Goal: Task Accomplishment & Management: Use online tool/utility

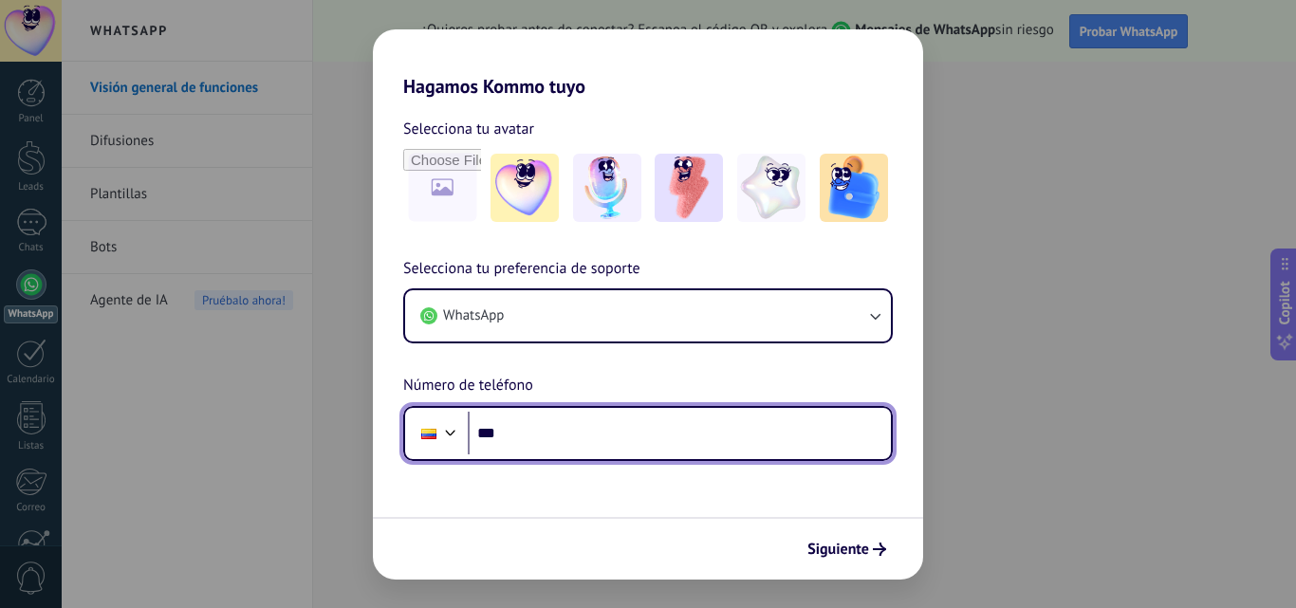
click at [629, 437] on input "***" at bounding box center [679, 434] width 423 height 44
type input "**********"
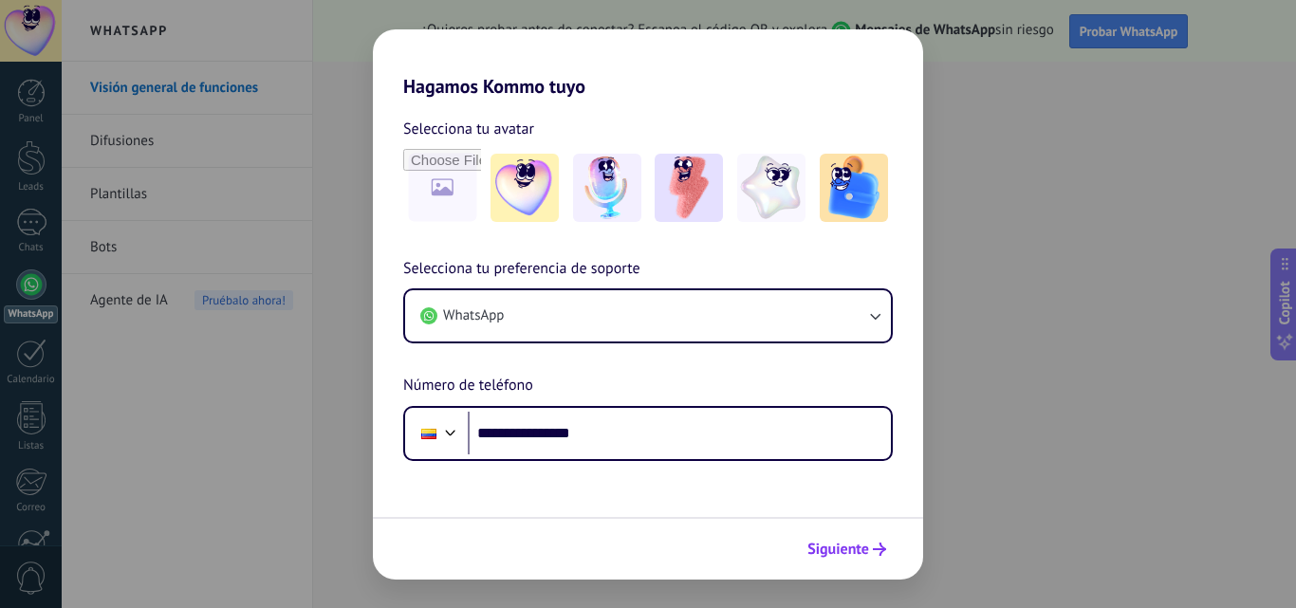
click at [861, 551] on span "Siguiente" at bounding box center [838, 549] width 62 height 13
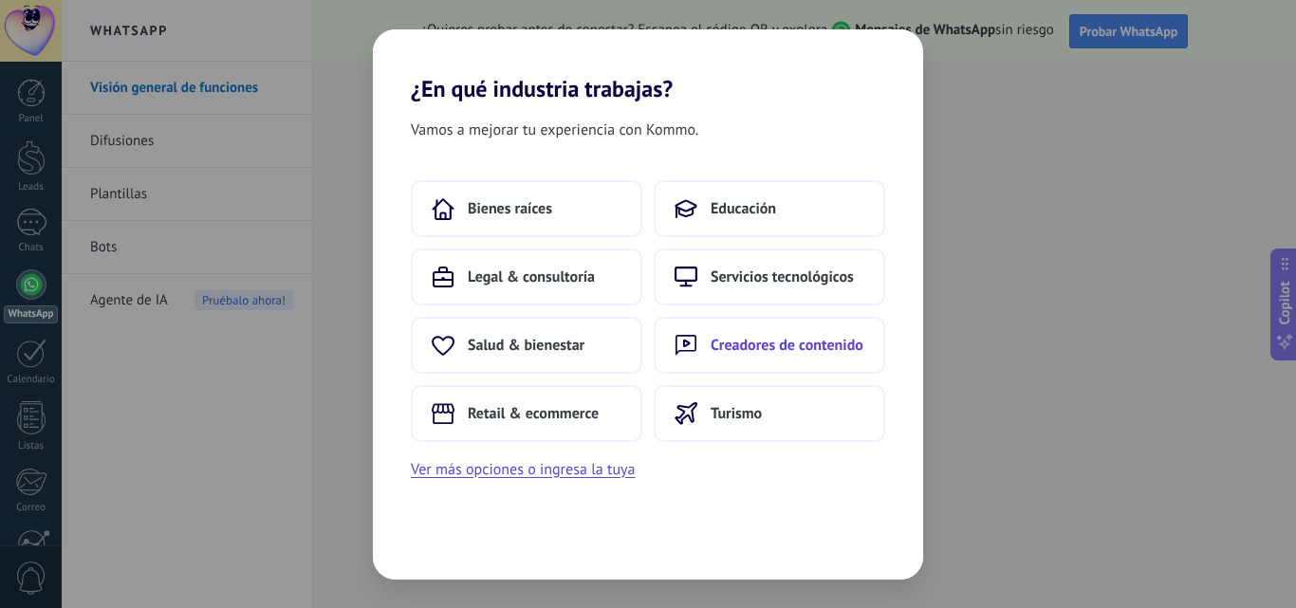
click at [754, 336] on span "Creadores de contenido" at bounding box center [787, 345] width 153 height 19
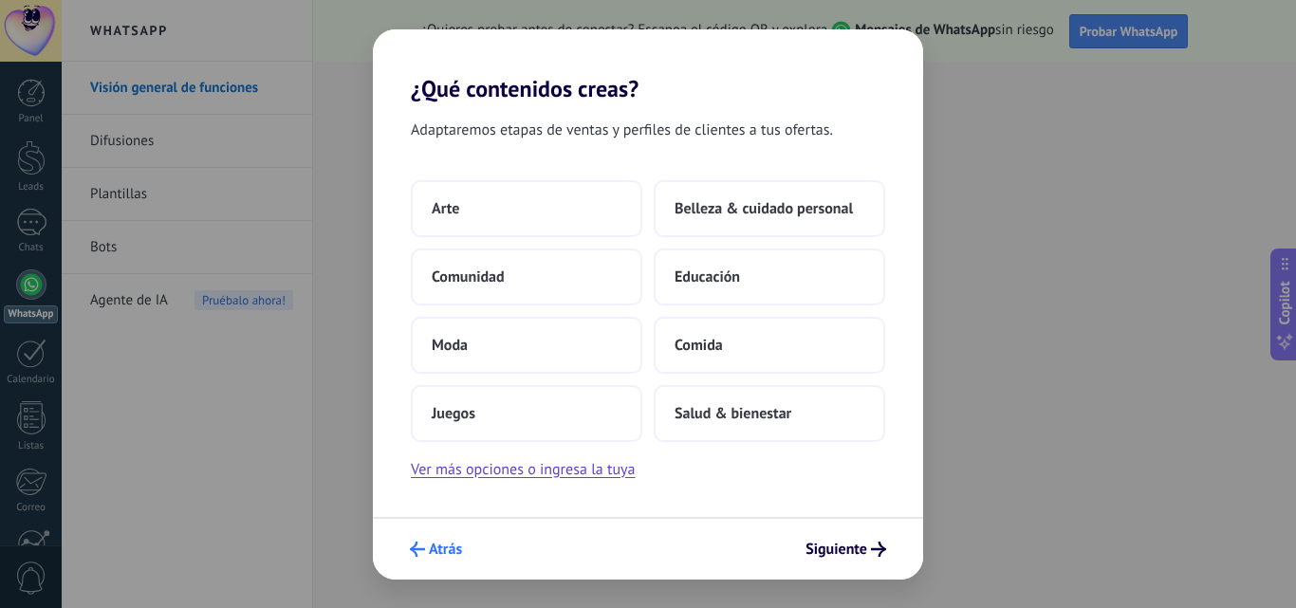
click at [436, 555] on span "Atrás" at bounding box center [445, 549] width 33 height 13
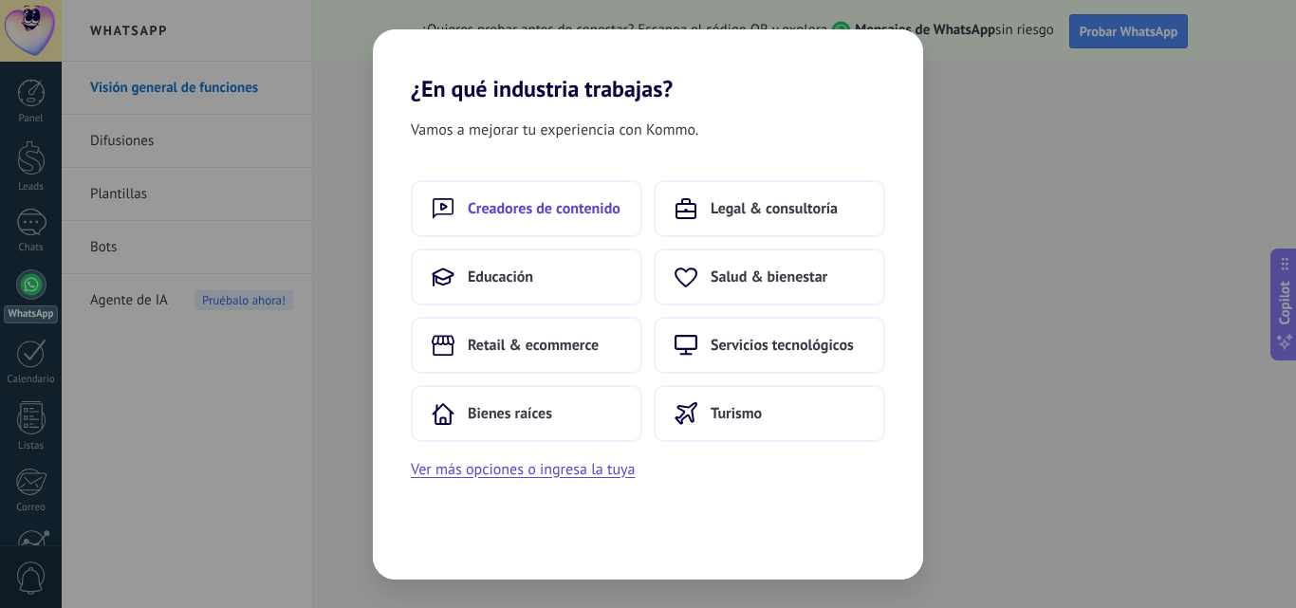
click at [547, 208] on span "Creadores de contenido" at bounding box center [544, 208] width 153 height 19
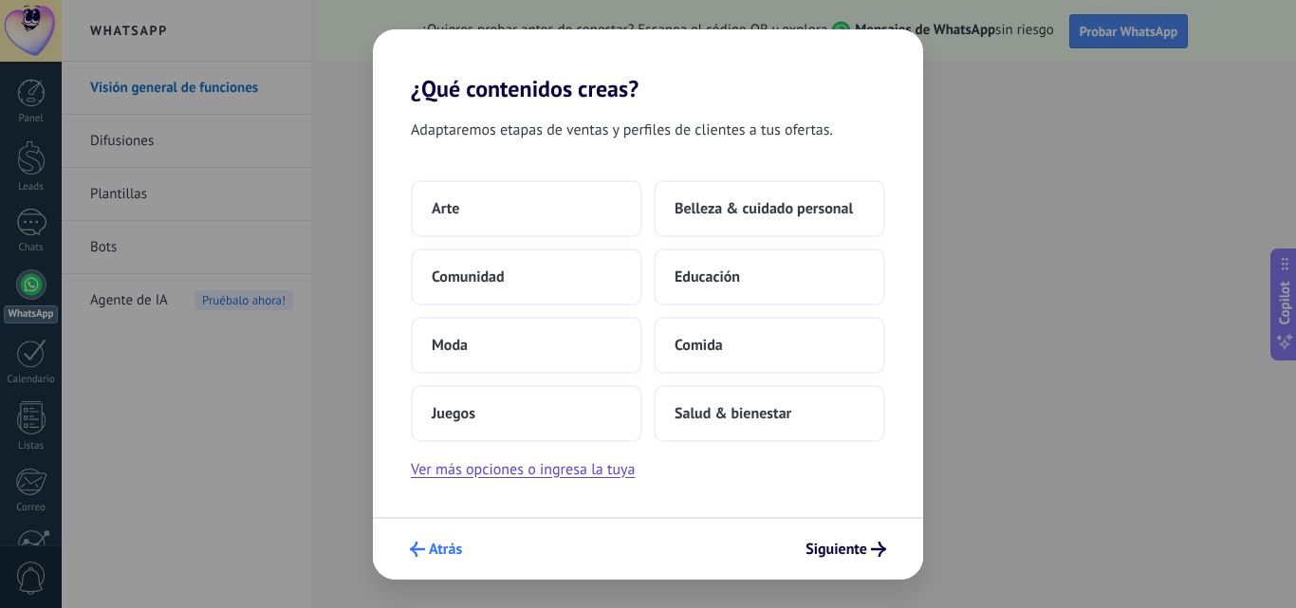
click at [435, 552] on span "Atrás" at bounding box center [445, 549] width 33 height 13
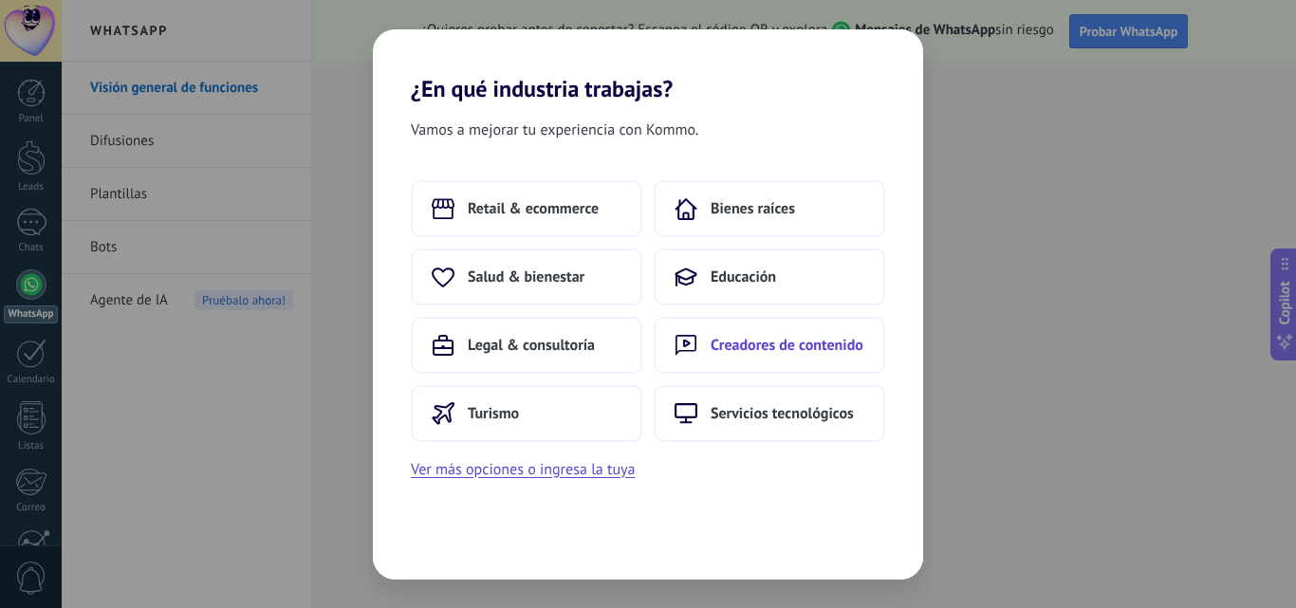
click at [768, 345] on span "Creadores de contenido" at bounding box center [787, 345] width 153 height 19
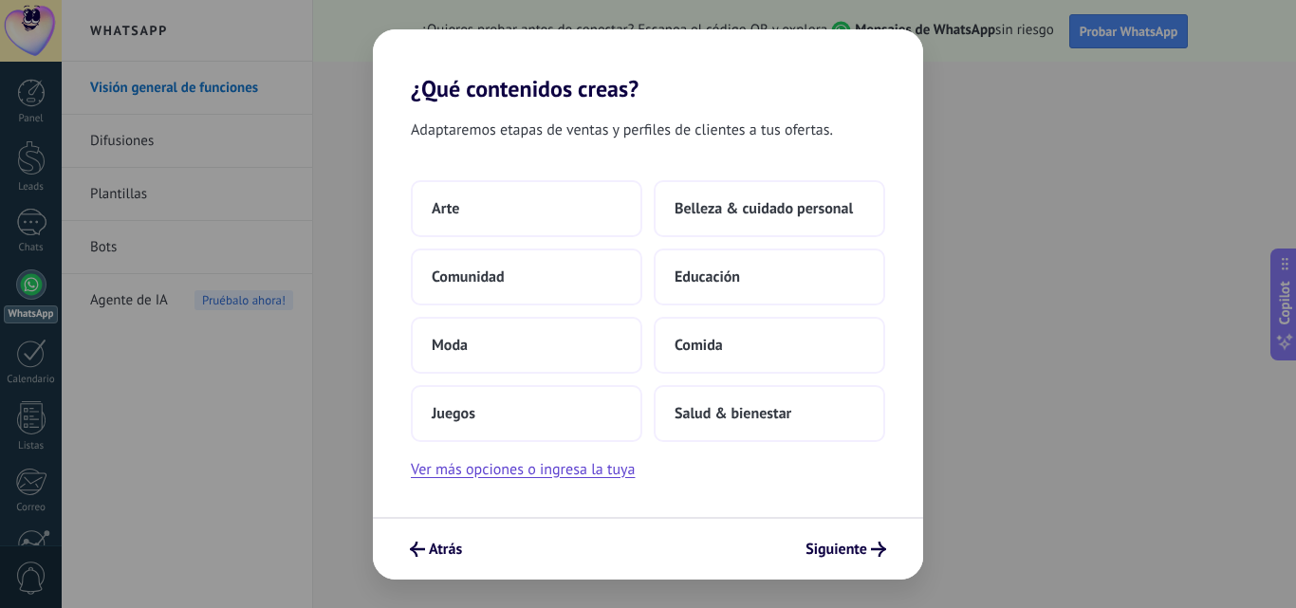
click at [557, 482] on div "Adaptaremos etapas de ventas y perfiles de clientes a tus ofertas. Arte Belleza…" at bounding box center [648, 309] width 550 height 415
click at [531, 468] on button "Ver más opciones o ingresa la tuya" at bounding box center [523, 469] width 224 height 25
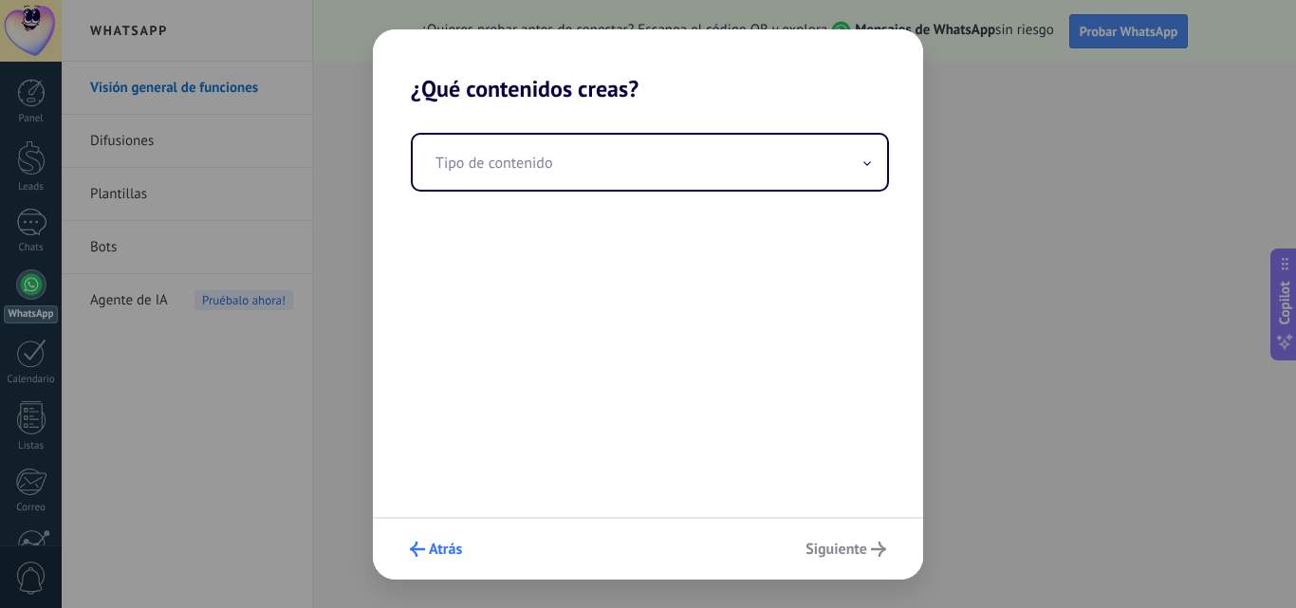
click at [461, 539] on button "Atrás" at bounding box center [435, 549] width 69 height 32
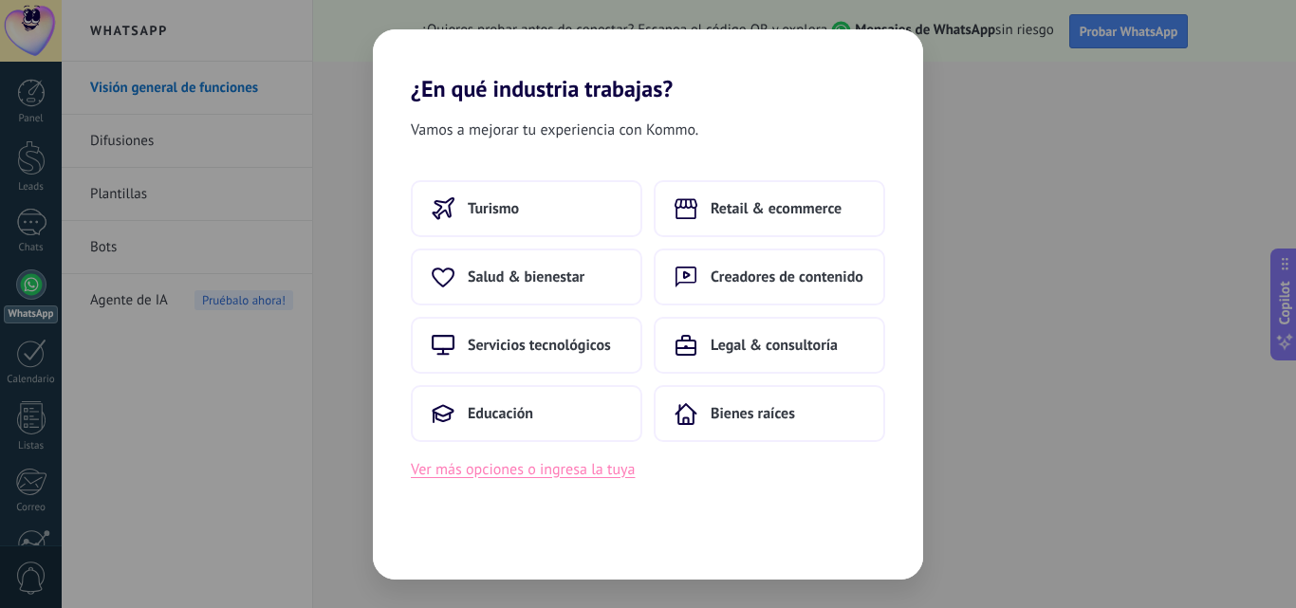
click at [496, 474] on button "Ver más opciones o ingresa la tuya" at bounding box center [523, 469] width 224 height 25
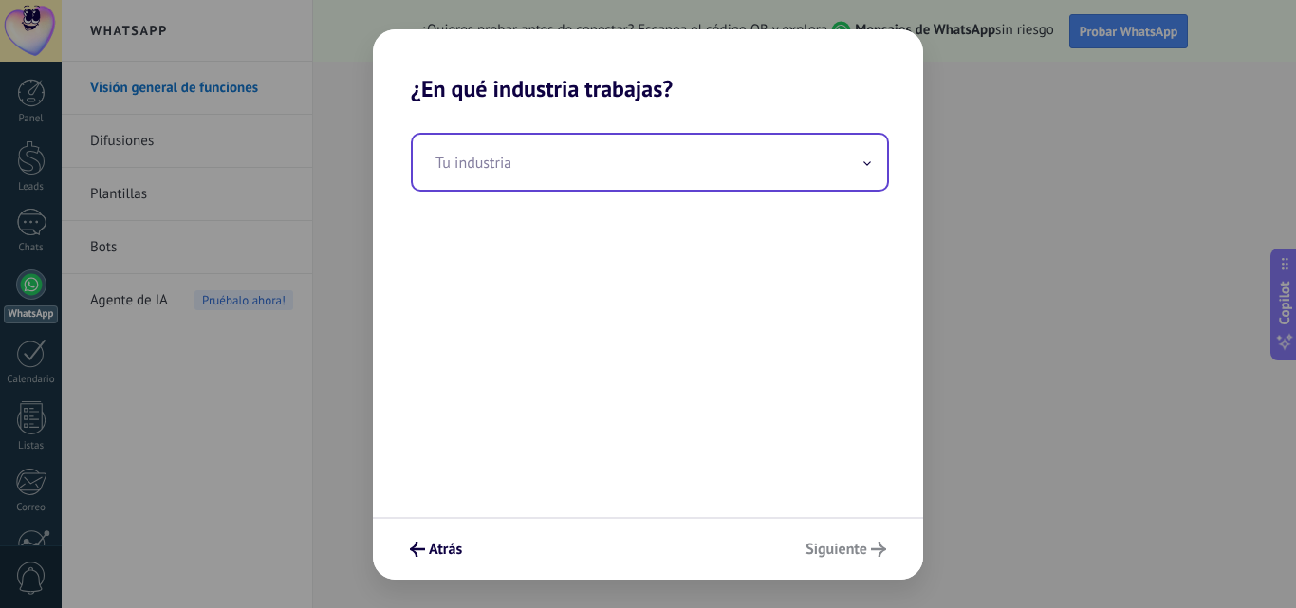
click at [513, 183] on input "text" at bounding box center [650, 162] width 474 height 55
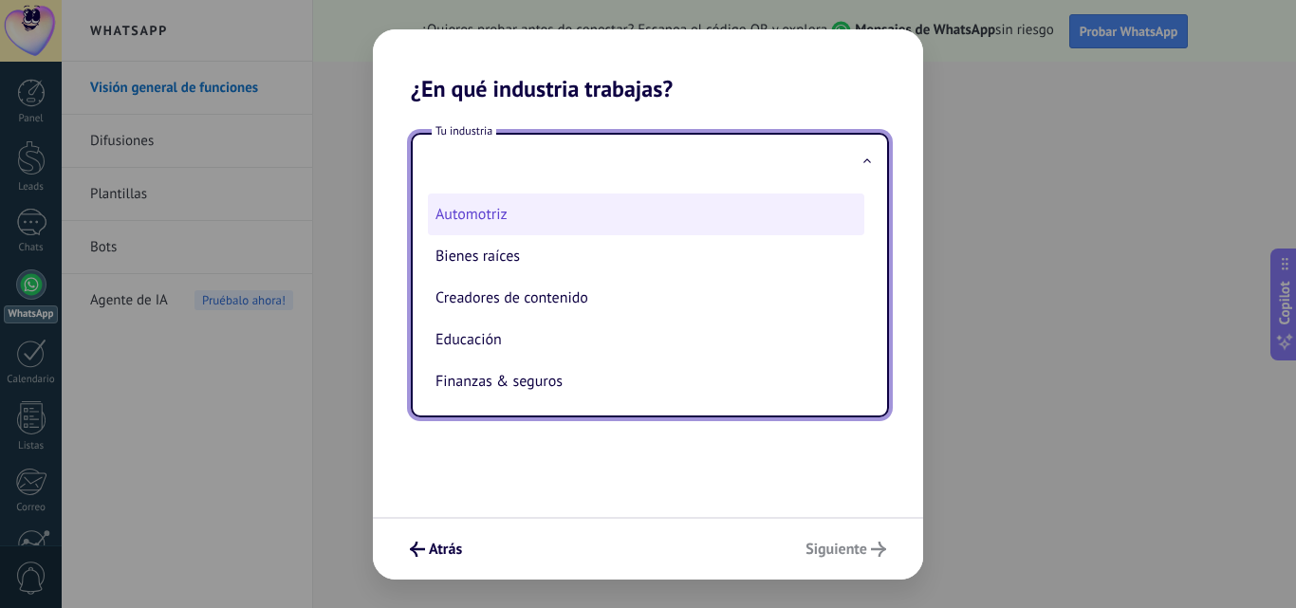
click at [512, 213] on li "Automotriz" at bounding box center [646, 215] width 436 height 42
type input "**********"
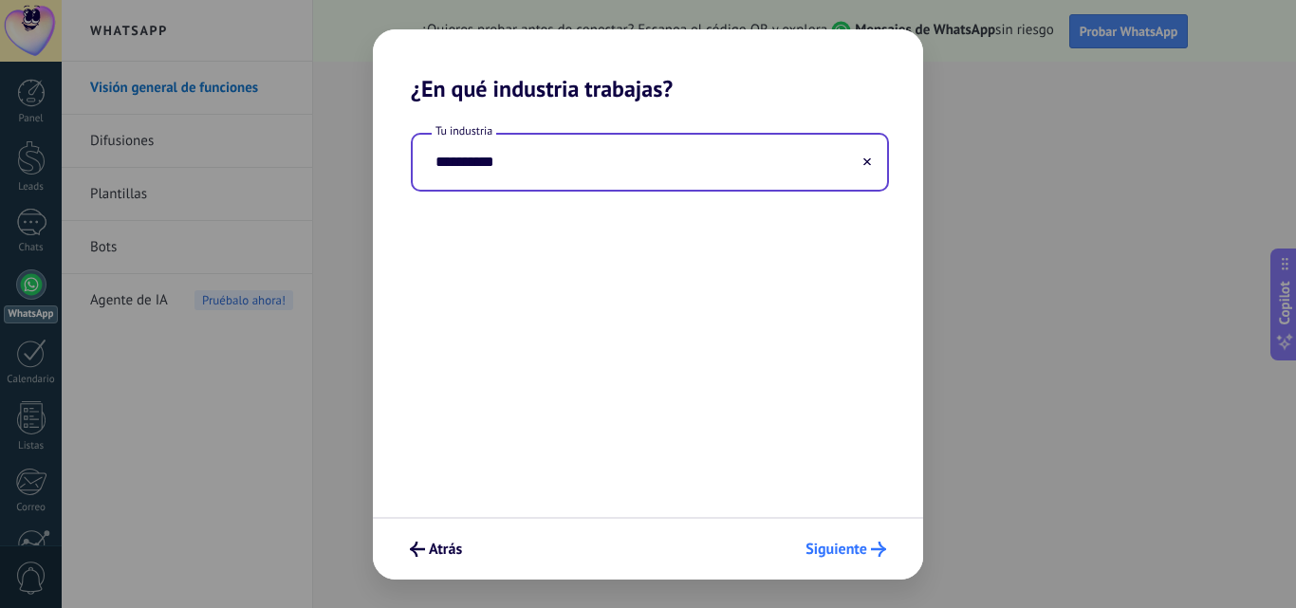
click at [839, 556] on span "Siguiente" at bounding box center [837, 549] width 62 height 13
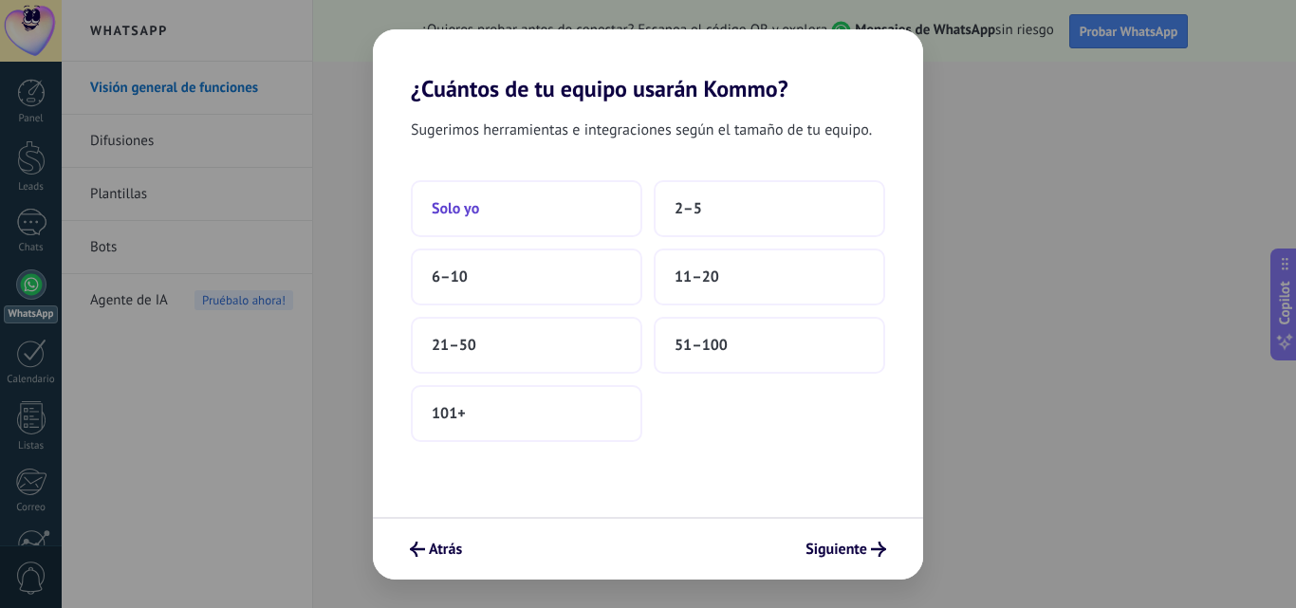
click at [536, 218] on button "Solo yo" at bounding box center [527, 208] width 232 height 57
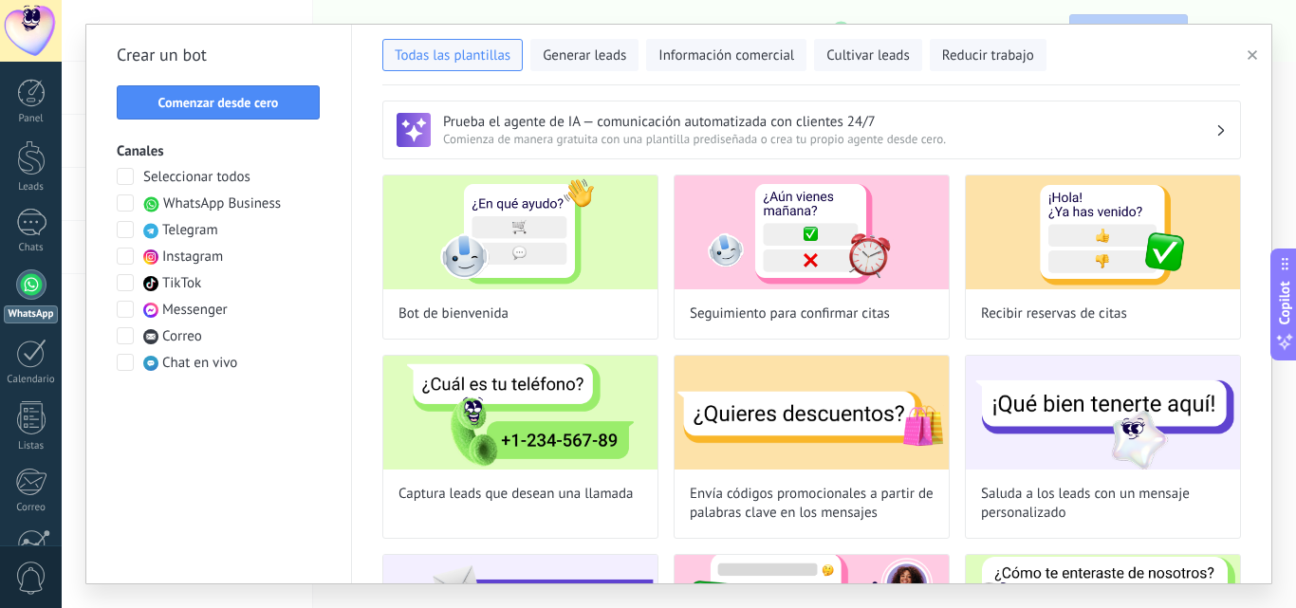
drag, startPoint x: 1289, startPoint y: 106, endPoint x: 1289, endPoint y: 138, distance: 31.3
click at [1289, 138] on div "**********" at bounding box center [679, 304] width 1234 height 608
drag, startPoint x: 1290, startPoint y: 113, endPoint x: 1290, endPoint y: 146, distance: 33.2
click at [1290, 146] on div "**********" at bounding box center [679, 304] width 1234 height 608
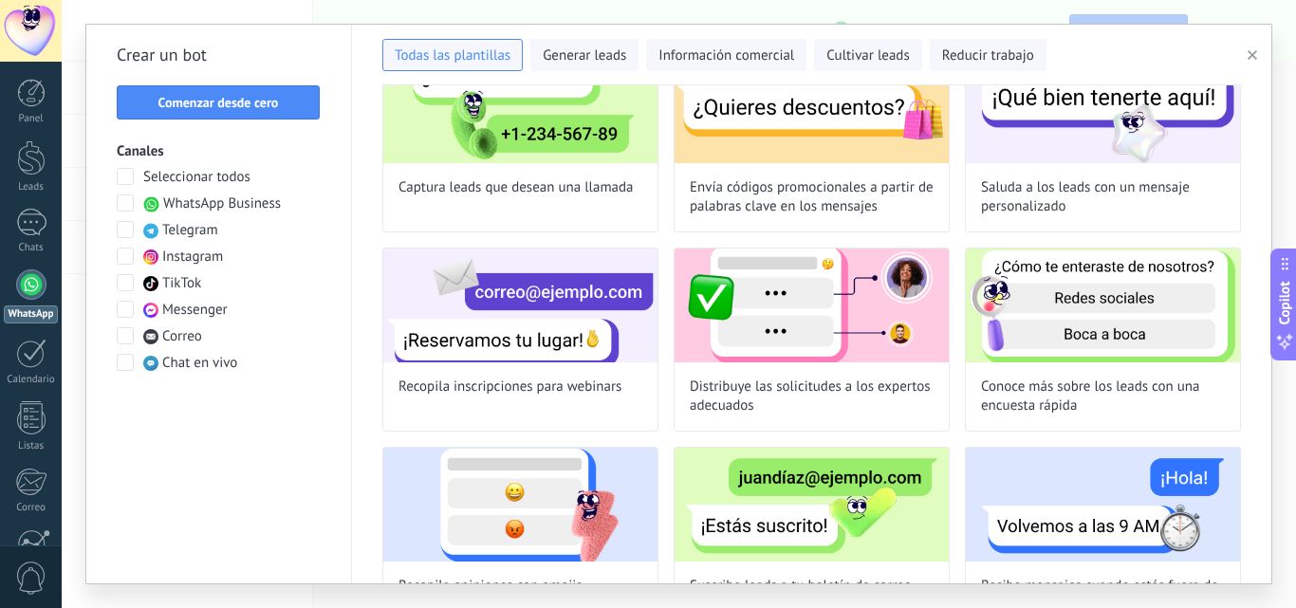
scroll to position [296, 0]
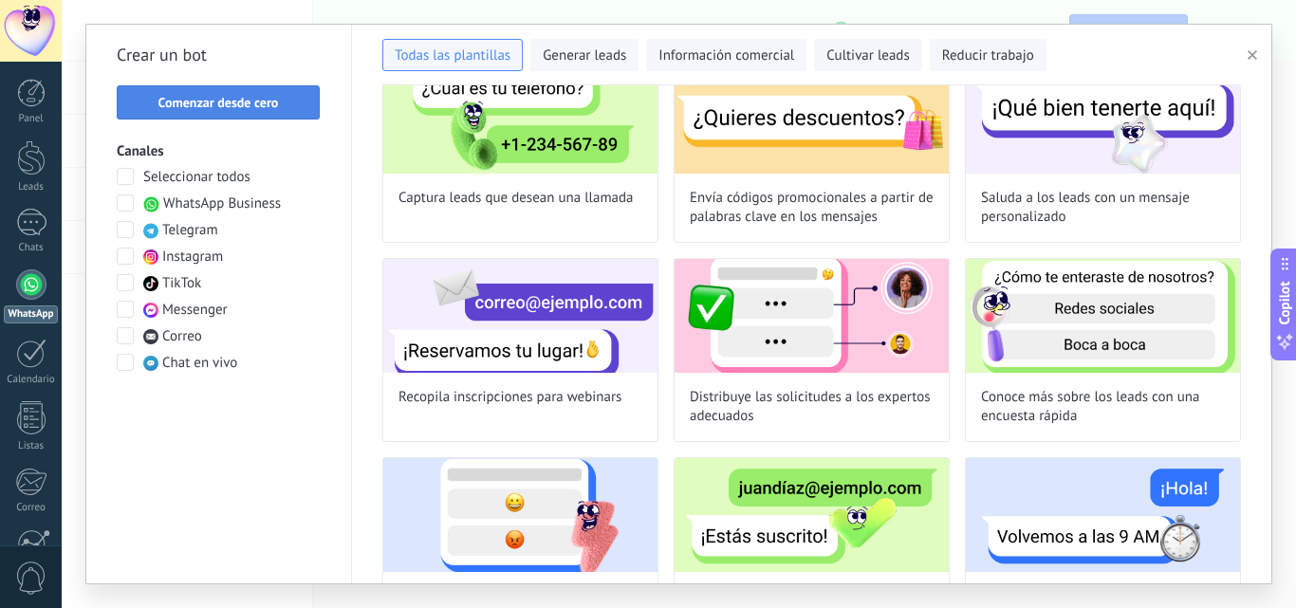
click at [251, 101] on span "Comenzar desde cero" at bounding box center [218, 102] width 121 height 13
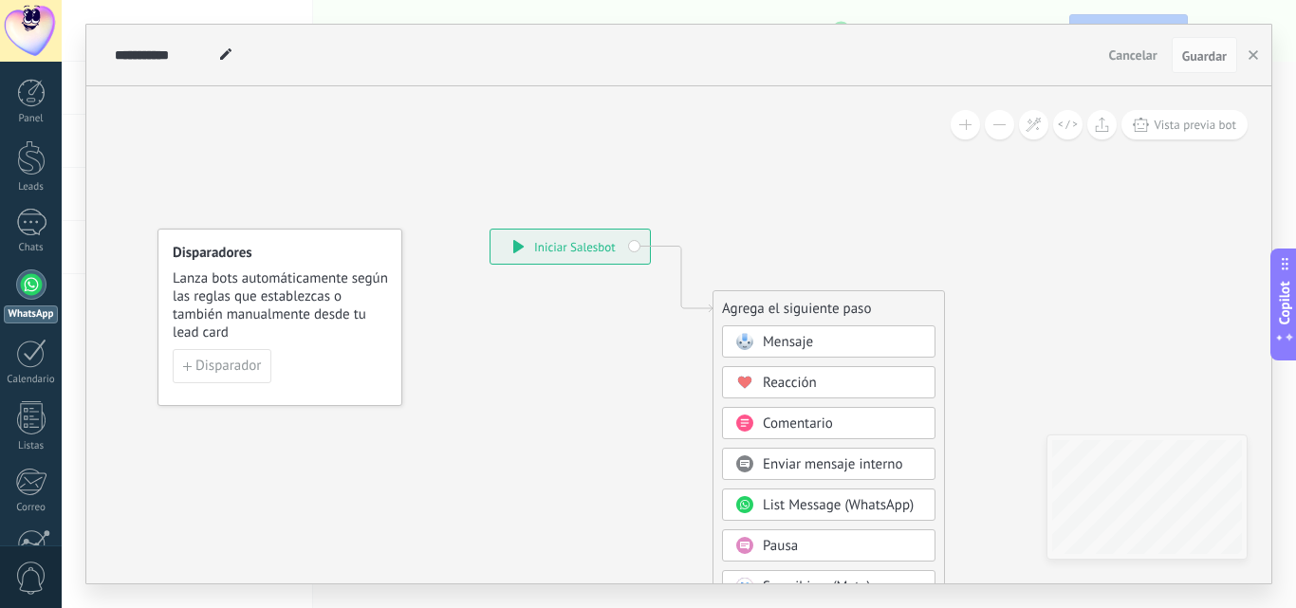
click at [820, 341] on div "Mensaje" at bounding box center [842, 342] width 159 height 19
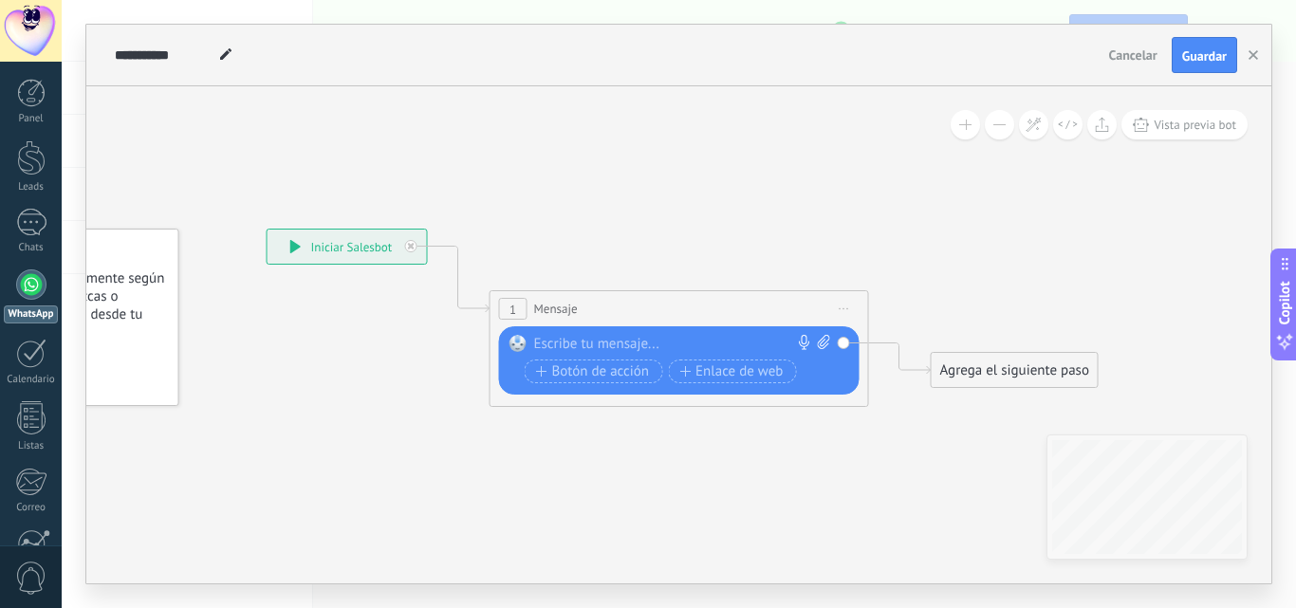
click at [655, 339] on div at bounding box center [675, 344] width 282 height 19
click at [1251, 56] on icon "button" at bounding box center [1253, 54] width 9 height 9
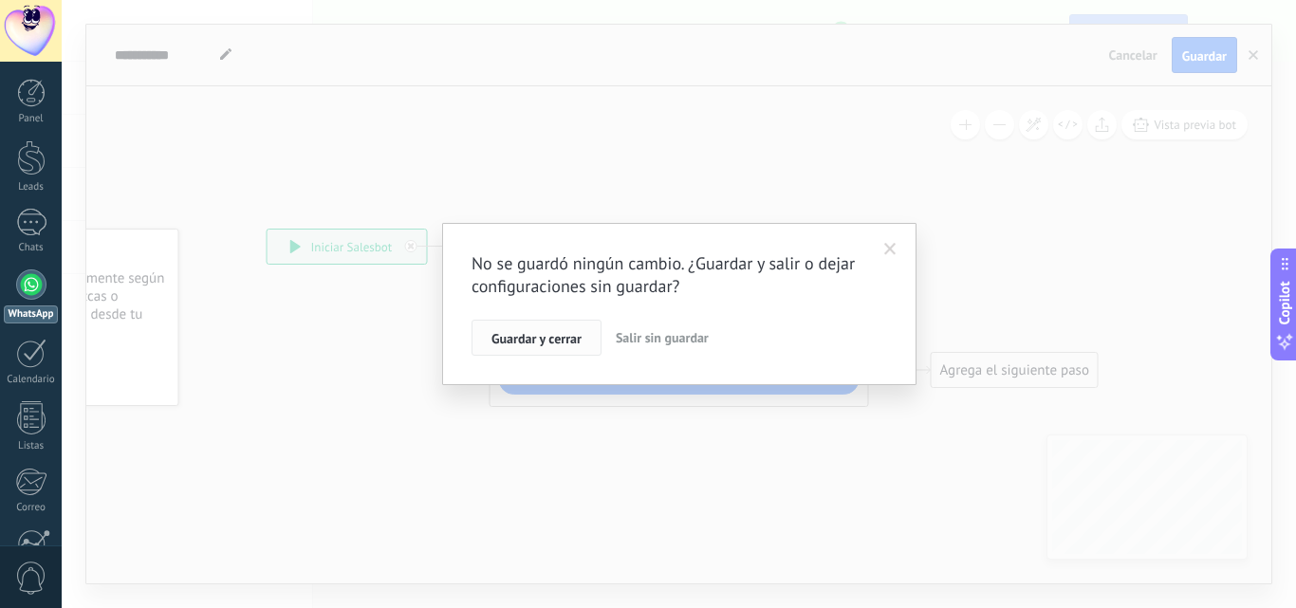
click at [569, 341] on span "Guardar y cerrar" at bounding box center [537, 338] width 90 height 13
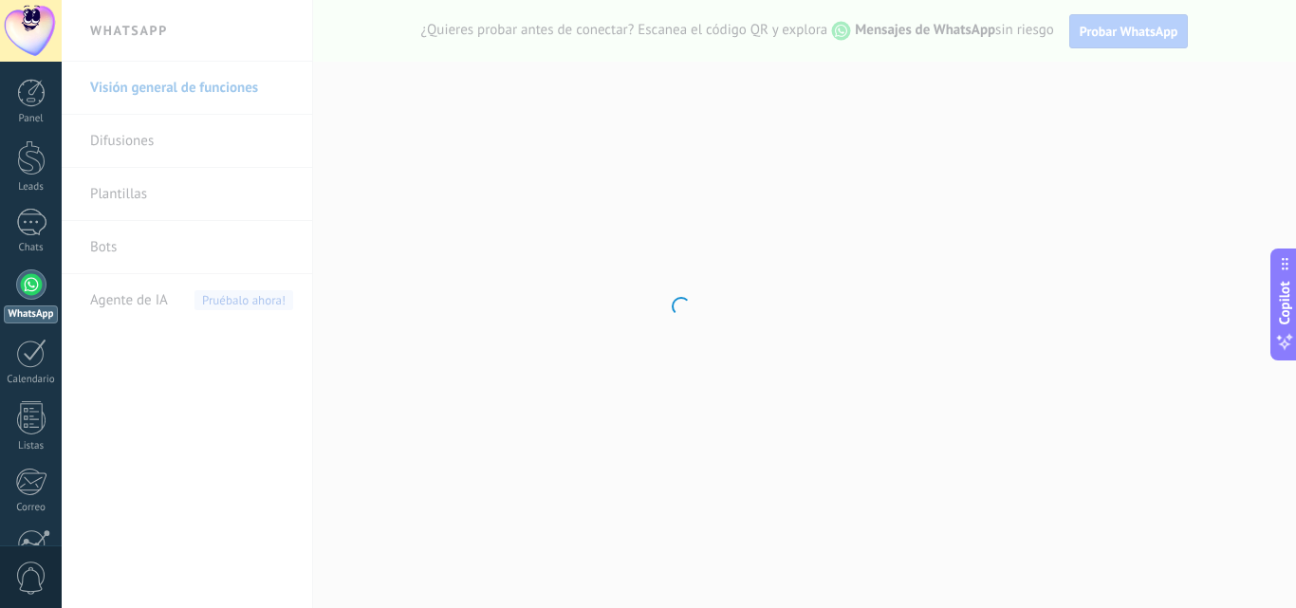
scroll to position [181, 0]
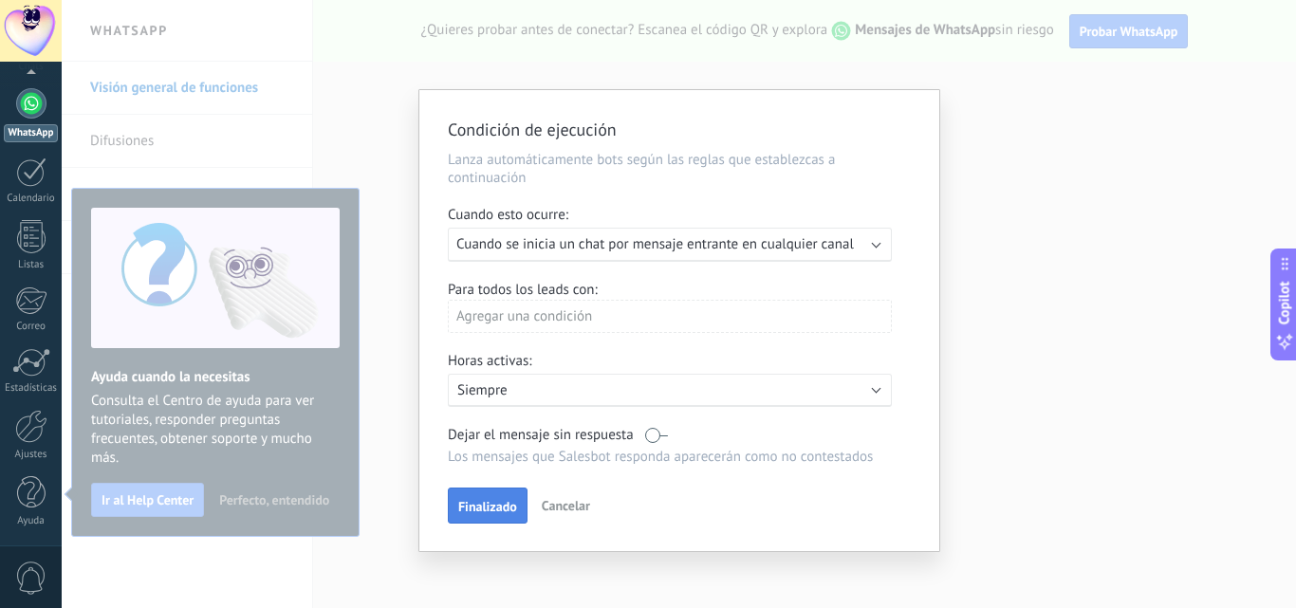
click at [507, 504] on span "Finalizado" at bounding box center [487, 506] width 59 height 13
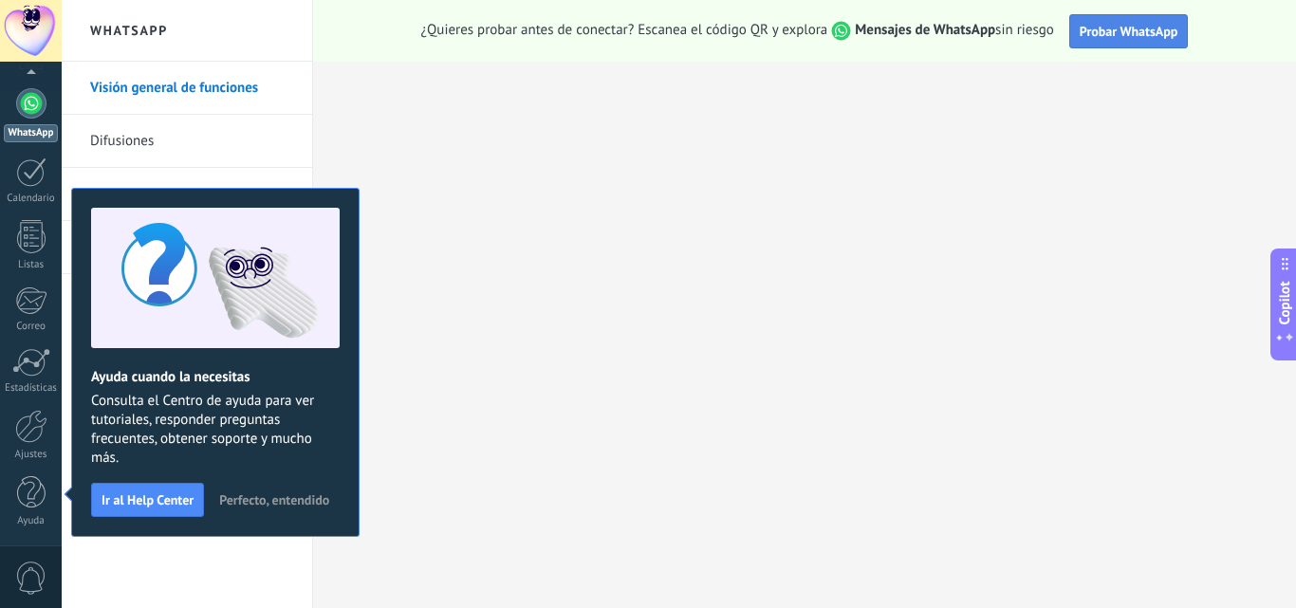
click at [1102, 32] on span "Probar WhatsApp" at bounding box center [1129, 31] width 99 height 17
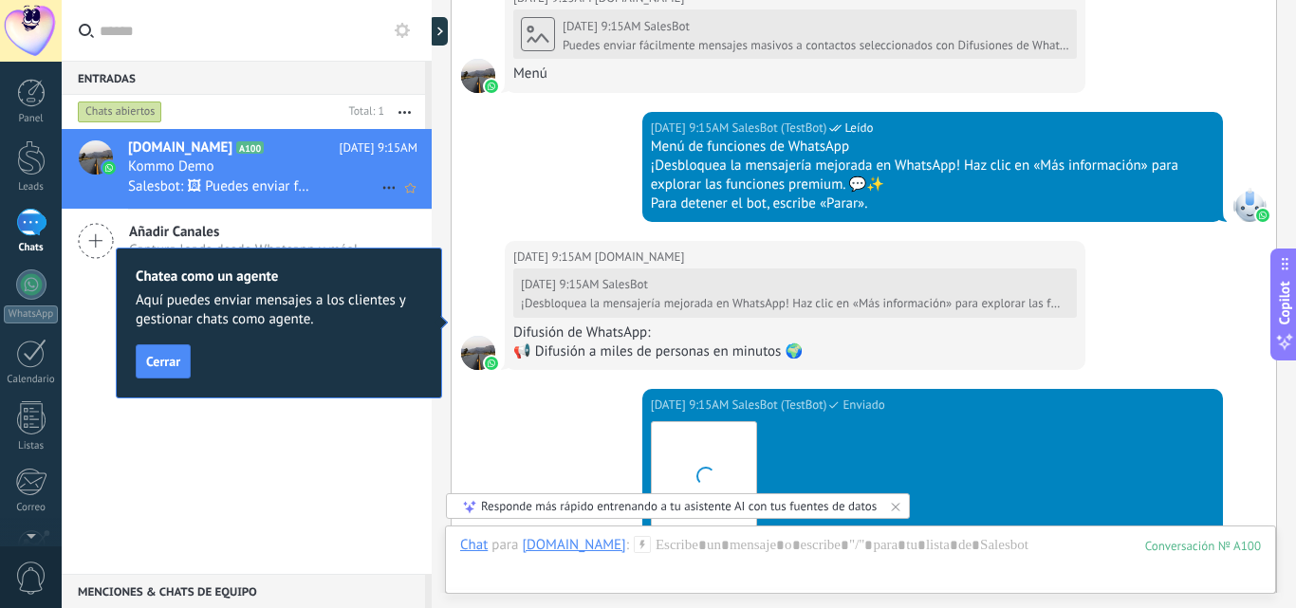
scroll to position [1977, 0]
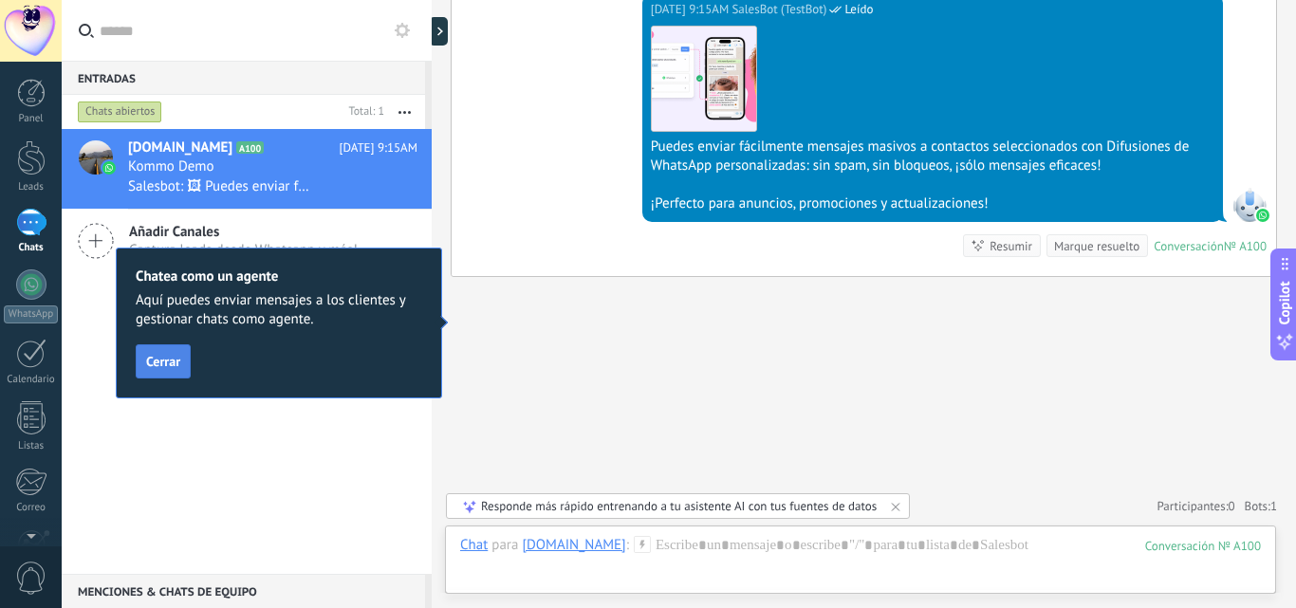
click at [172, 366] on span "Cerrar" at bounding box center [163, 361] width 34 height 13
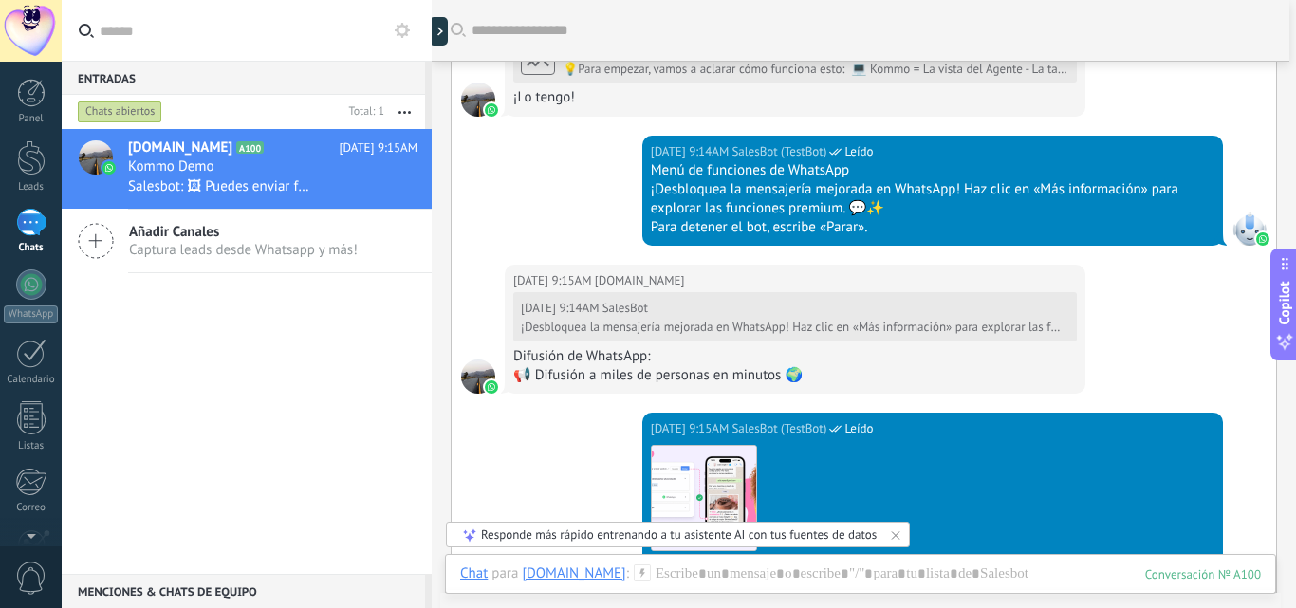
scroll to position [880, 0]
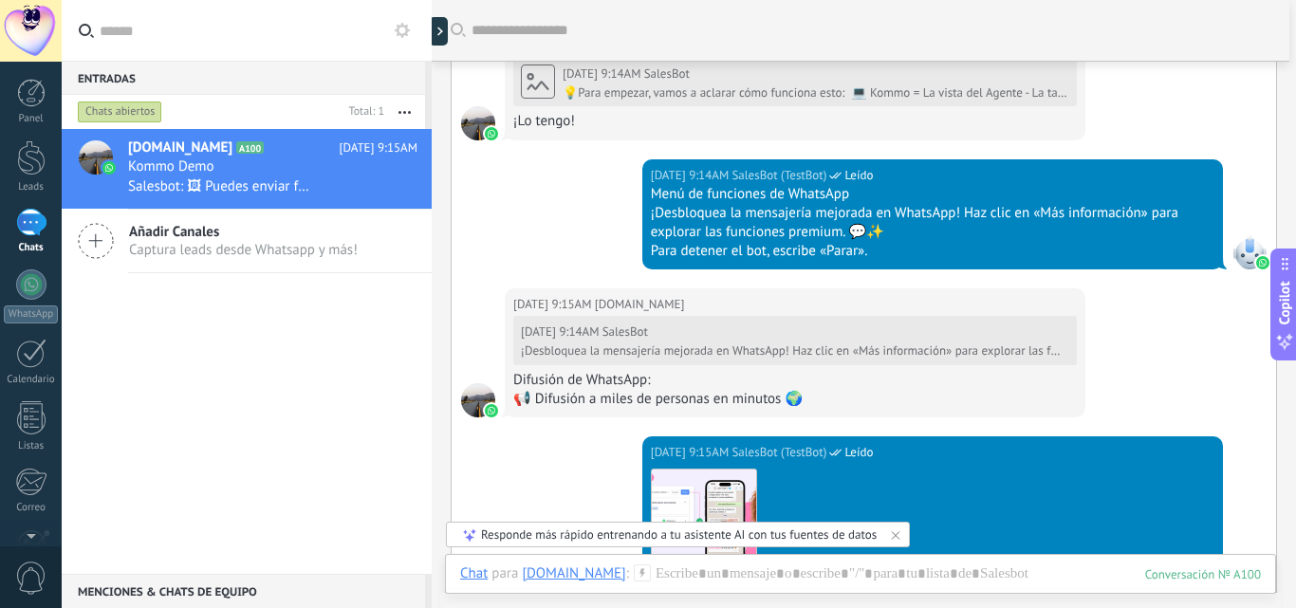
click at [148, 31] on input "text" at bounding box center [258, 30] width 317 height 61
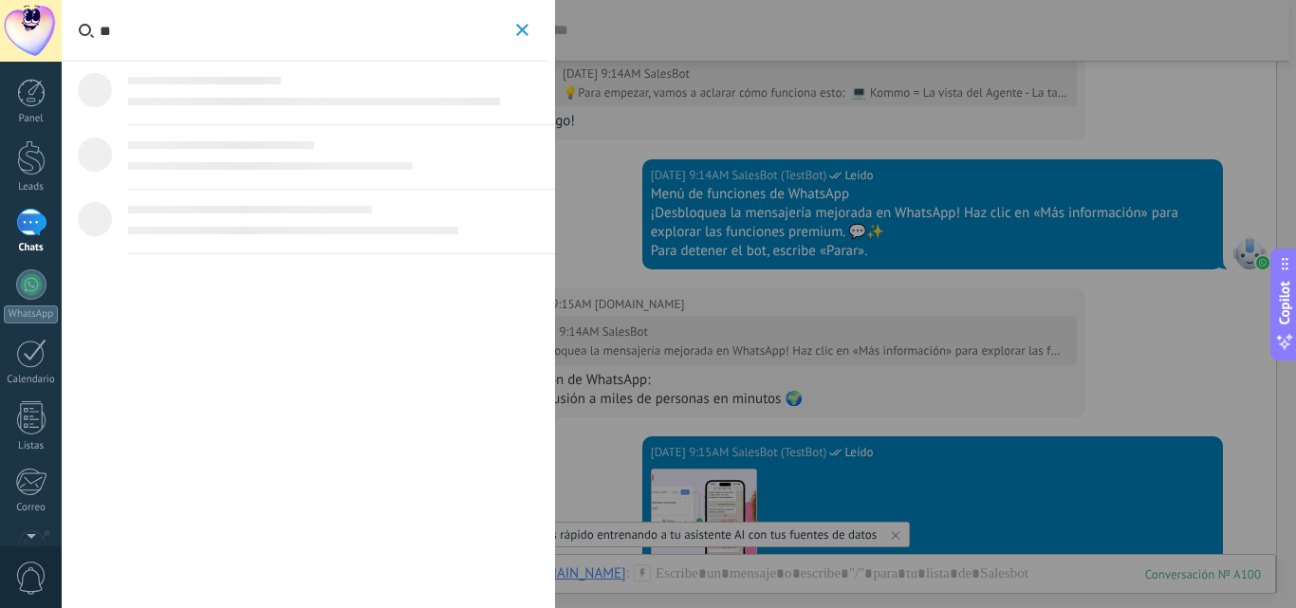
type input "*"
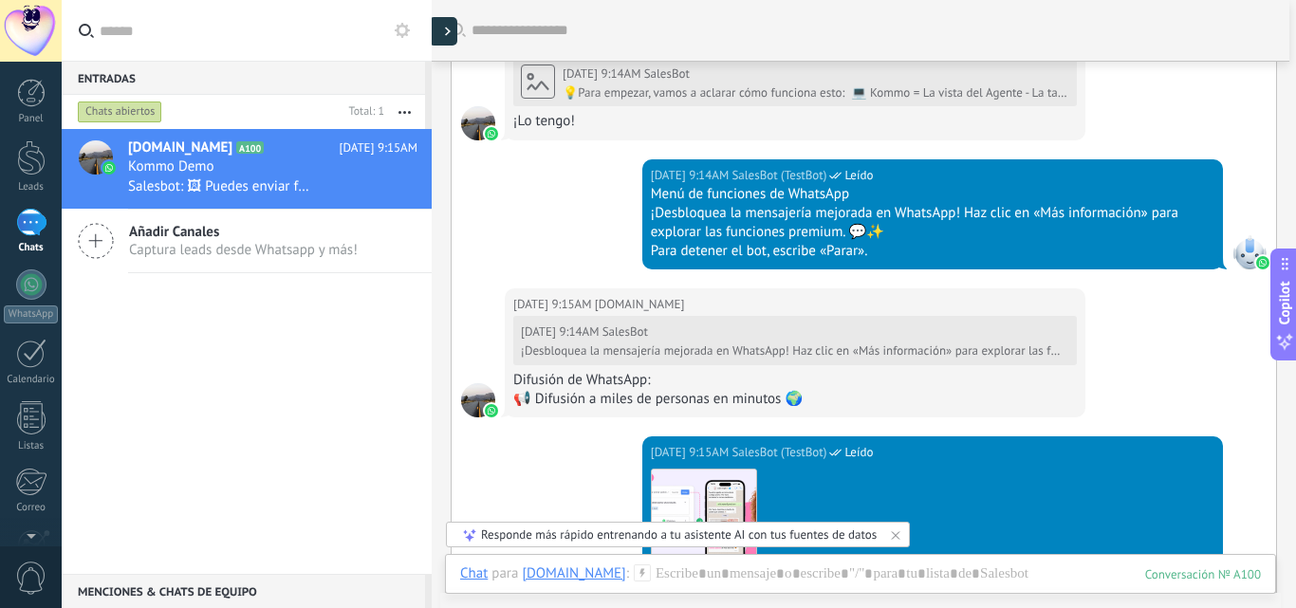
click at [444, 35] on div at bounding box center [443, 31] width 28 height 28
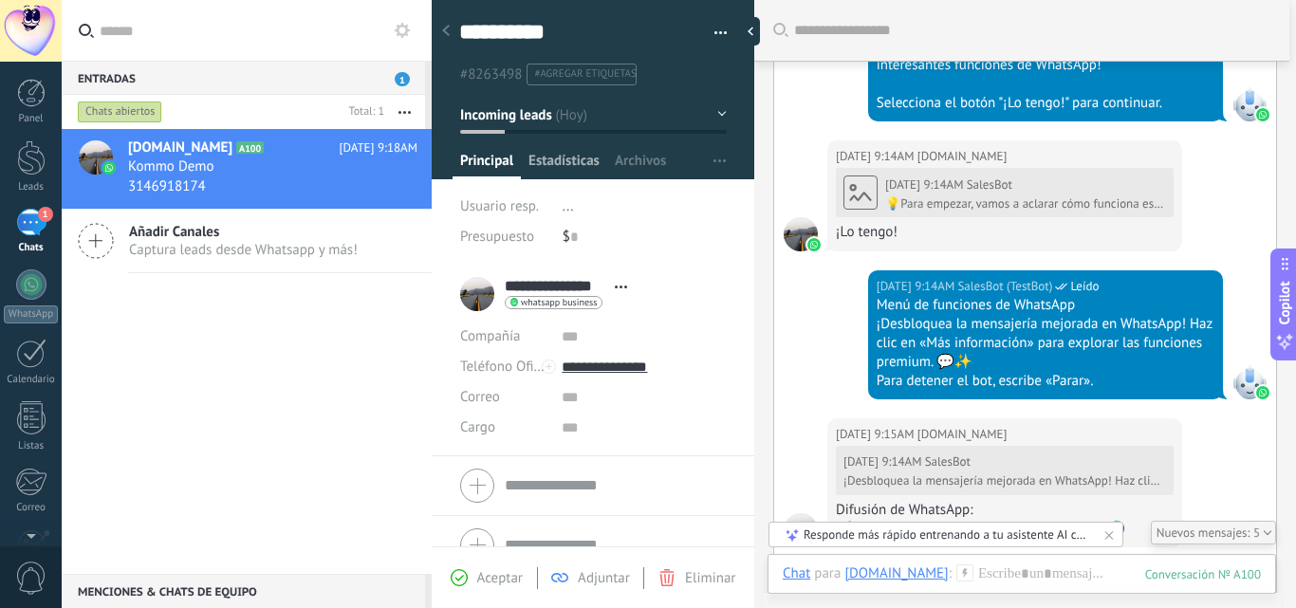
scroll to position [1477, 0]
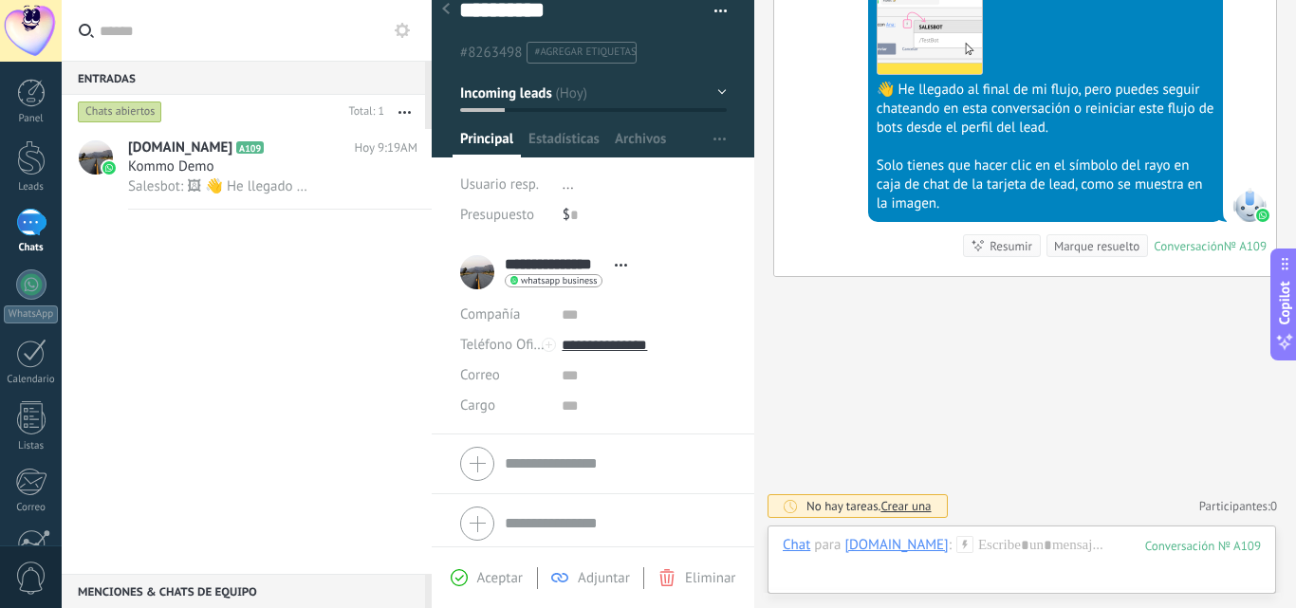
scroll to position [29, 0]
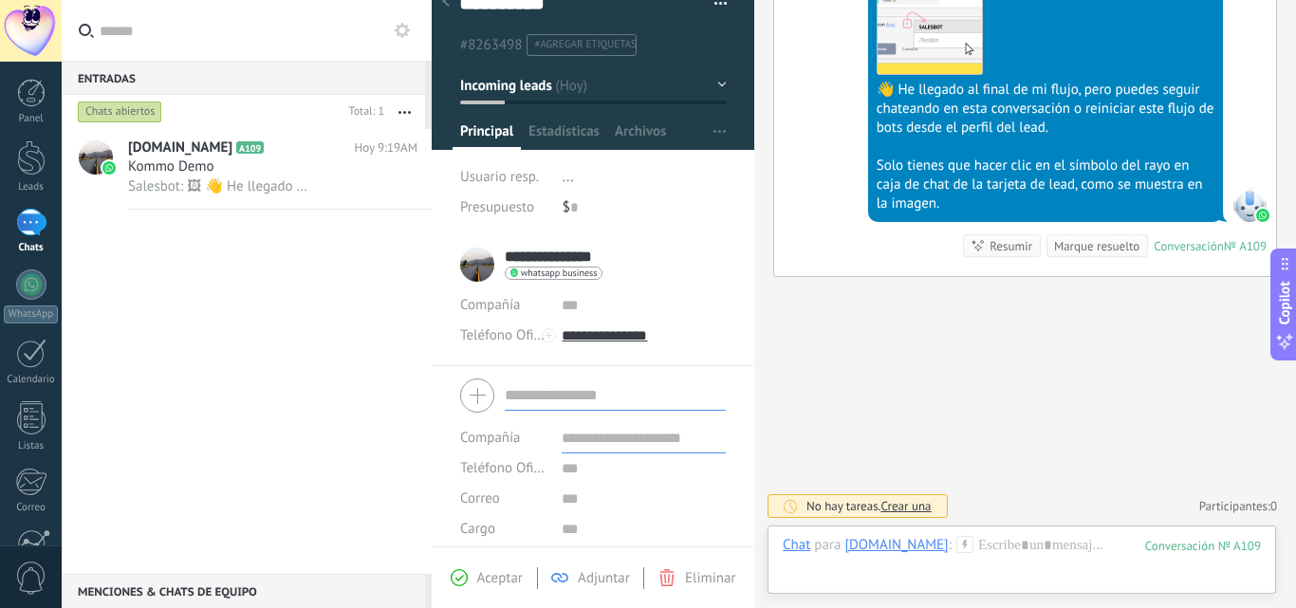
click at [591, 447] on form "Compañía Teléfono Oficina Ofic. directo Celular Fax Casa Otro Teléfono Oficina …" at bounding box center [593, 468] width 266 height 193
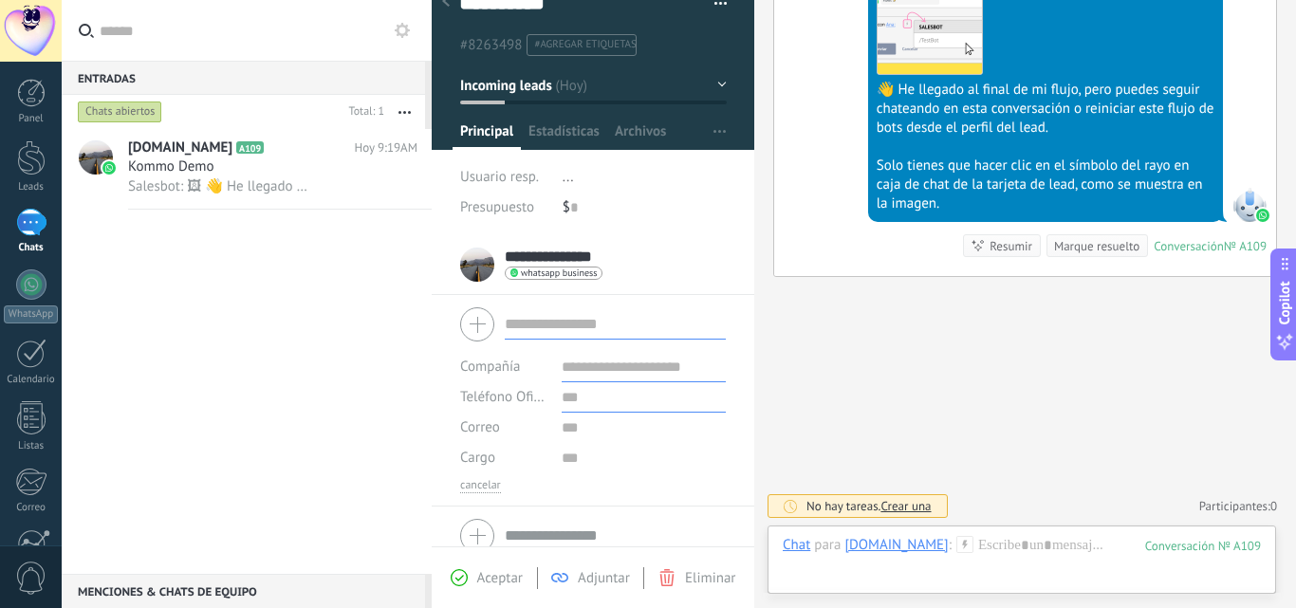
click at [569, 402] on input "text" at bounding box center [644, 397] width 164 height 30
